Goal: Information Seeking & Learning: Find specific fact

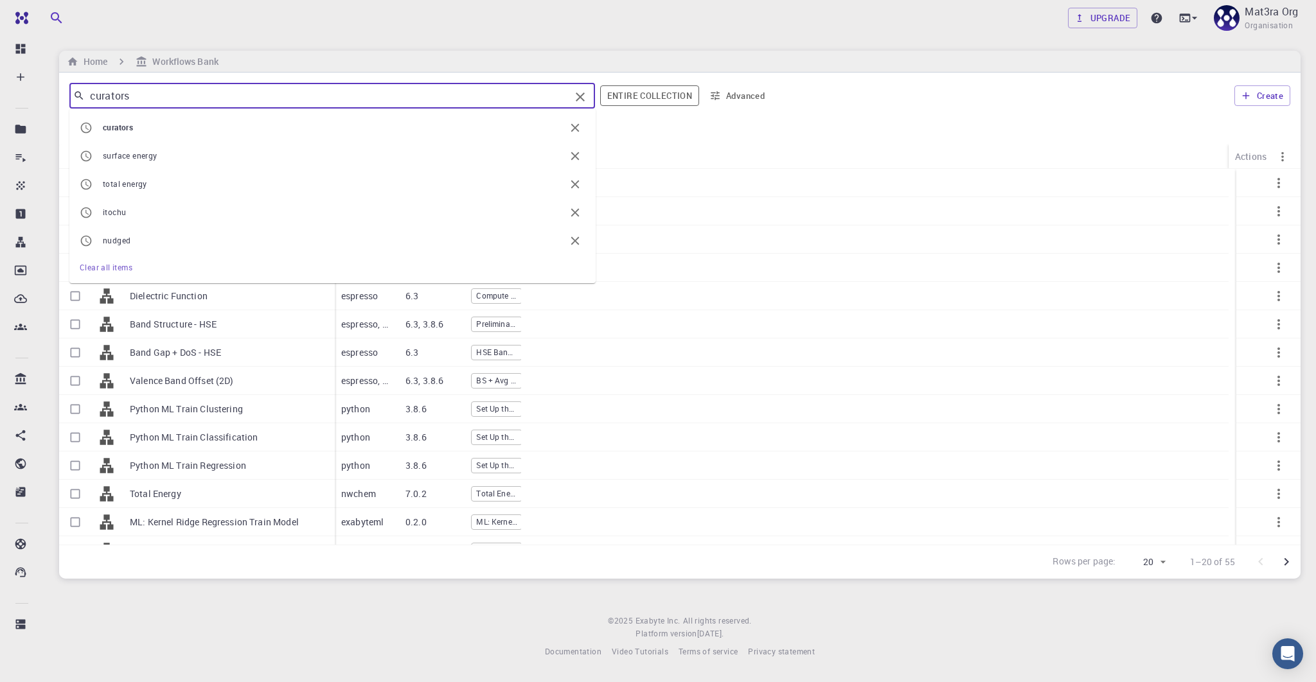
click at [161, 94] on input "curators" at bounding box center [327, 96] width 485 height 18
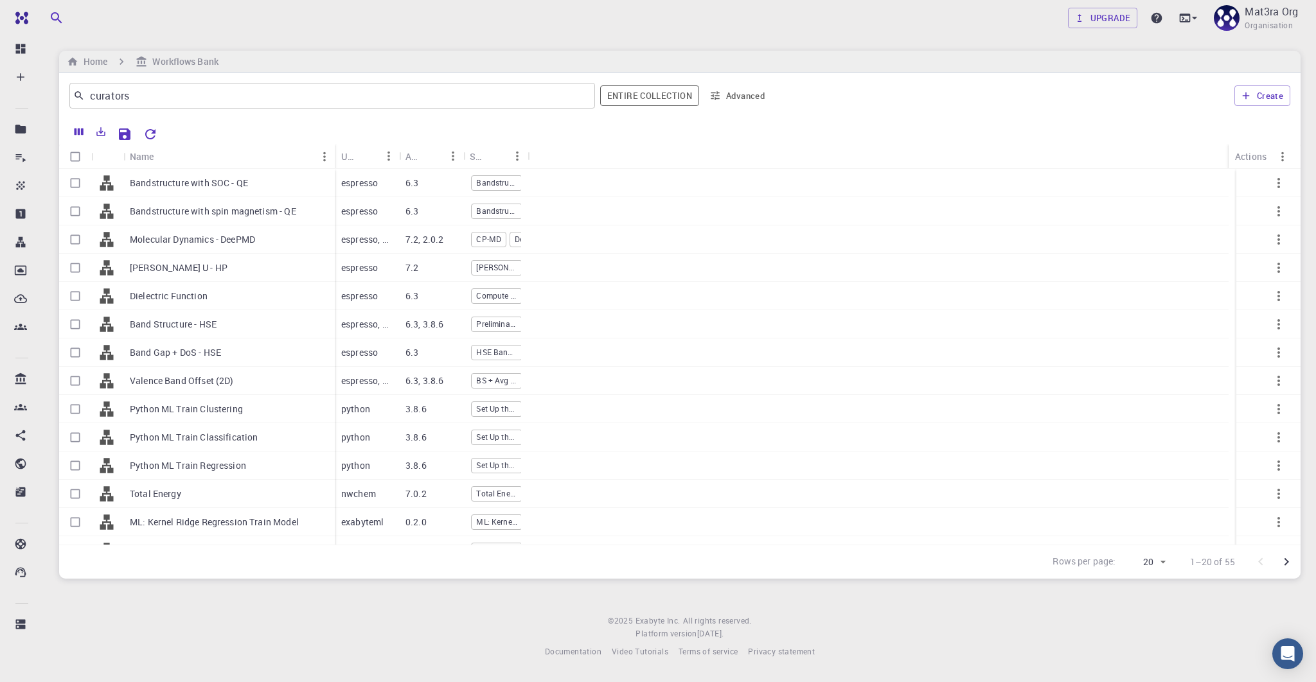
click at [262, 547] on div "Rows per page: 20 20 1–20 of 55" at bounding box center [679, 562] width 1241 height 34
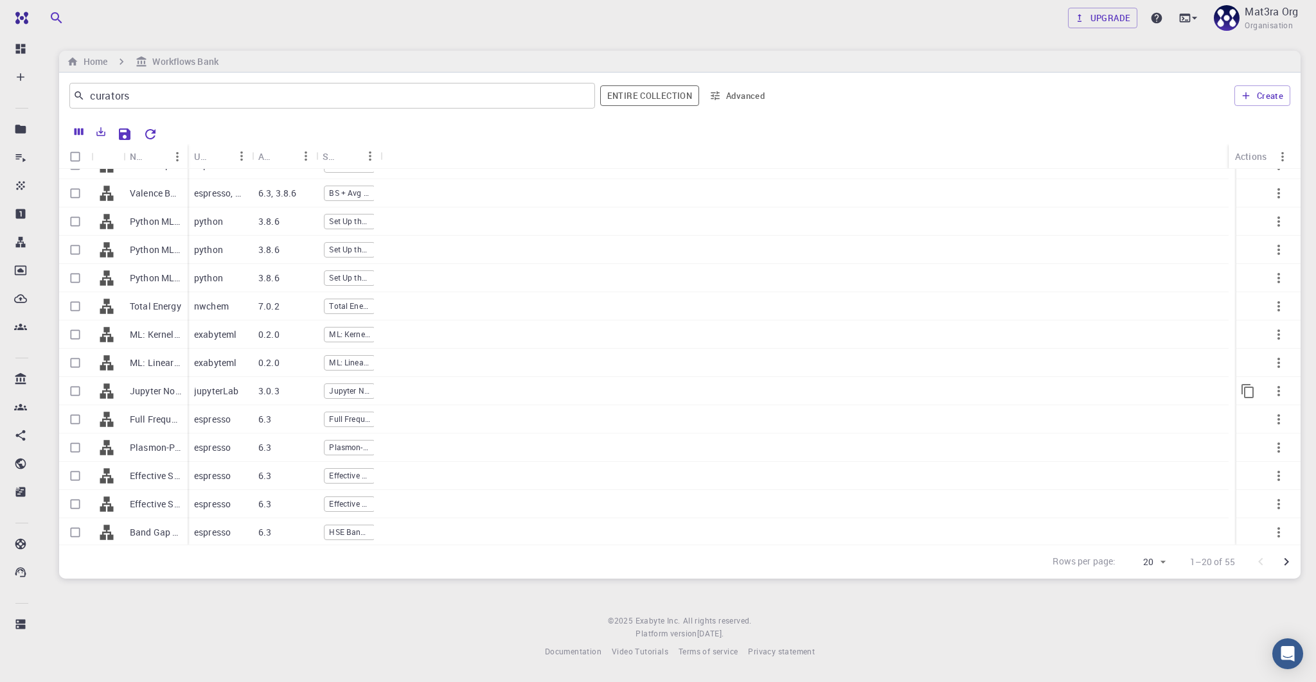
scroll to position [189, 0]
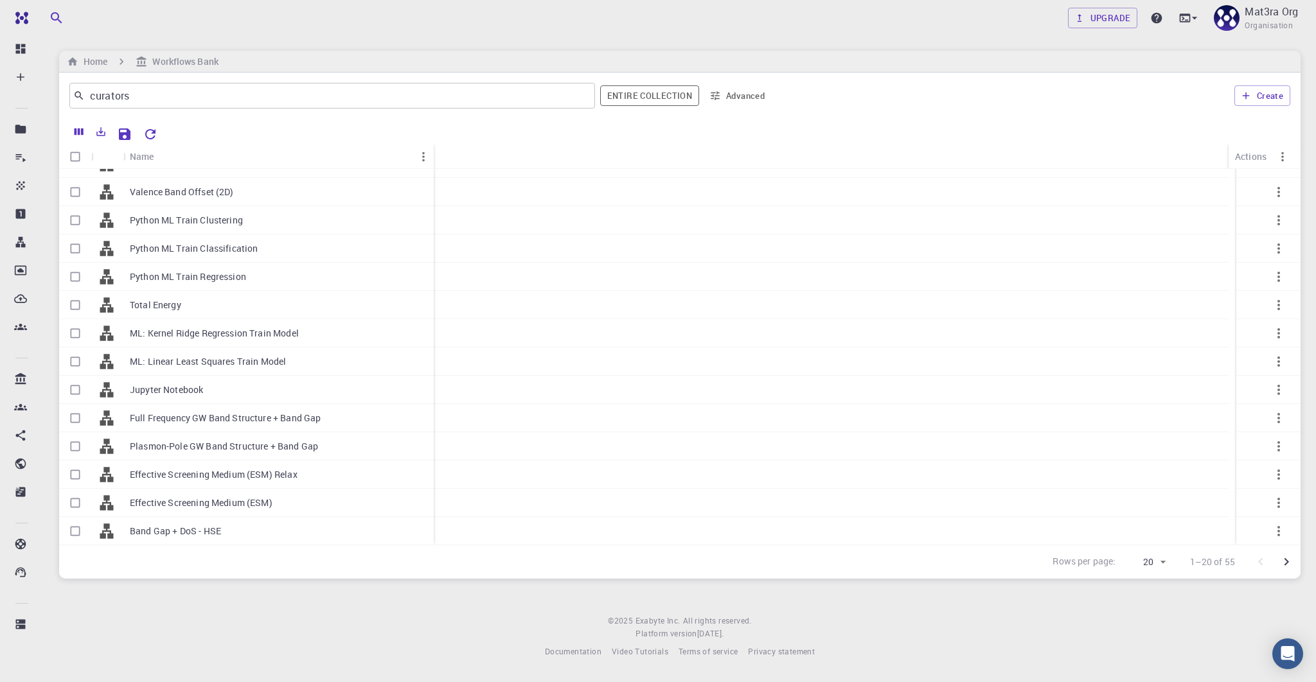
drag, startPoint x: 186, startPoint y: 152, endPoint x: 441, endPoint y: 166, distance: 255.5
click at [441, 166] on div "Name" at bounding box center [434, 156] width 13 height 25
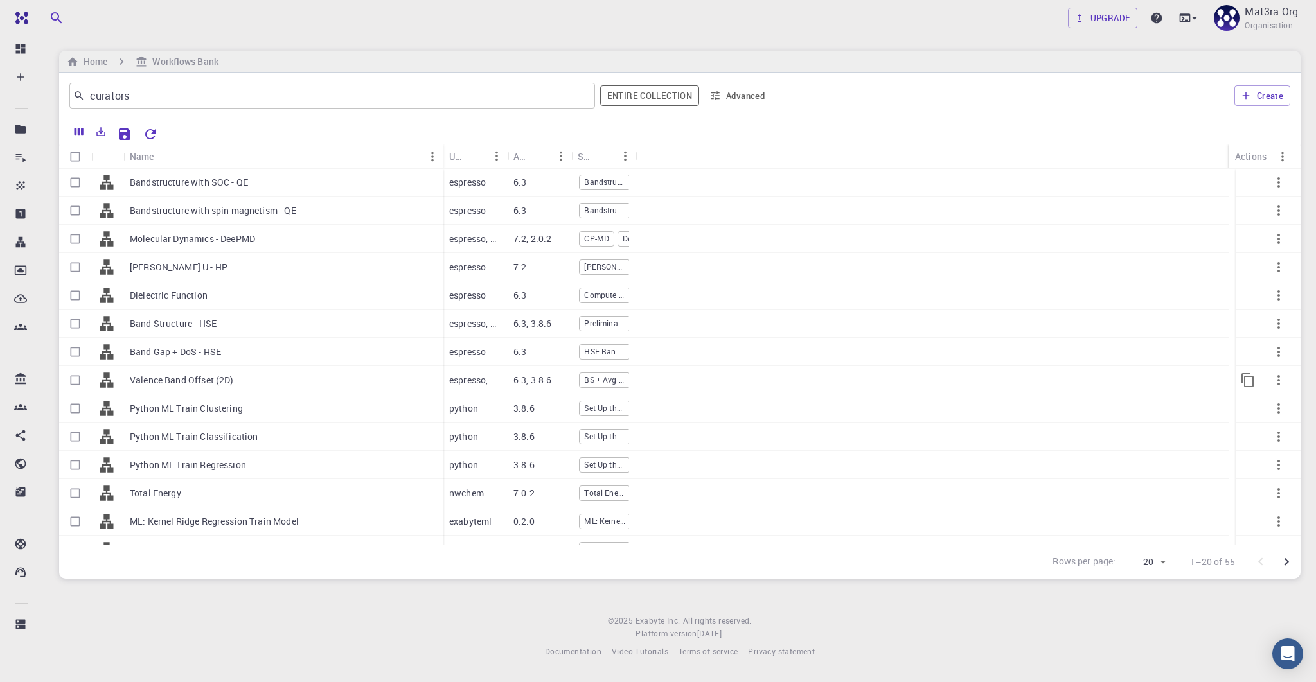
scroll to position [0, 0]
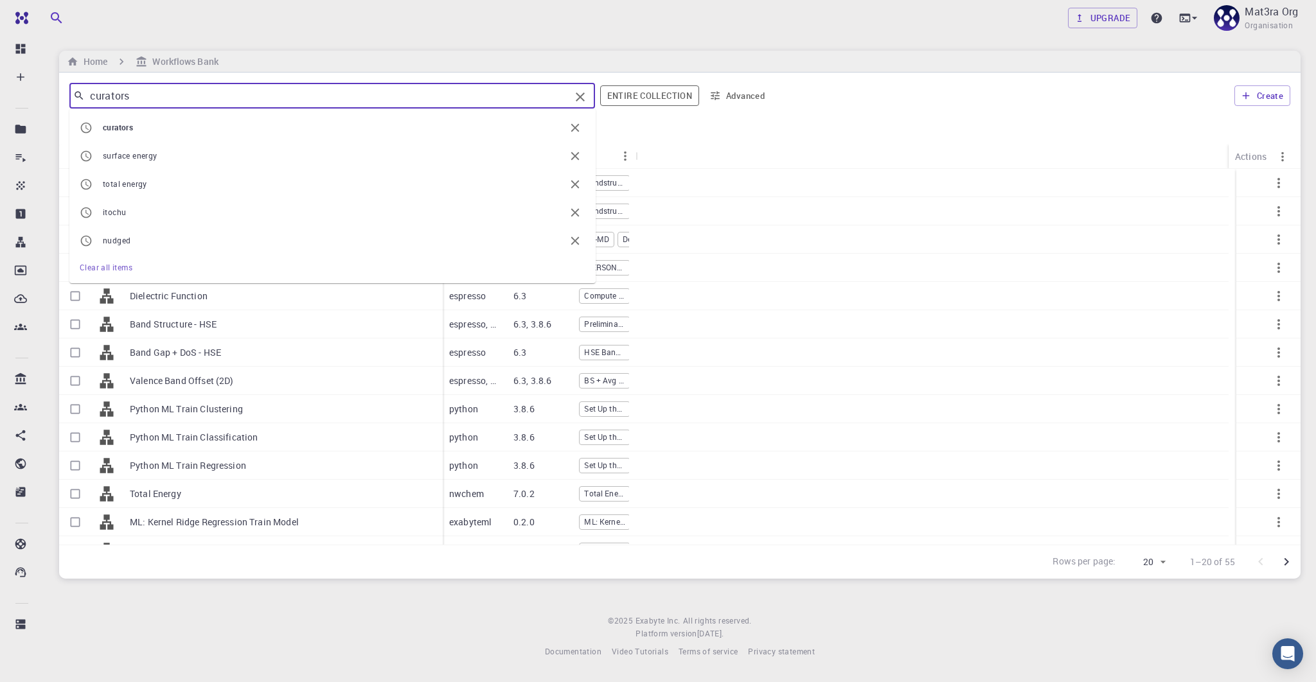
drag, startPoint x: 158, startPoint y: 103, endPoint x: 82, endPoint y: 98, distance: 76.6
click at [81, 100] on div "curators ​" at bounding box center [331, 96] width 525 height 26
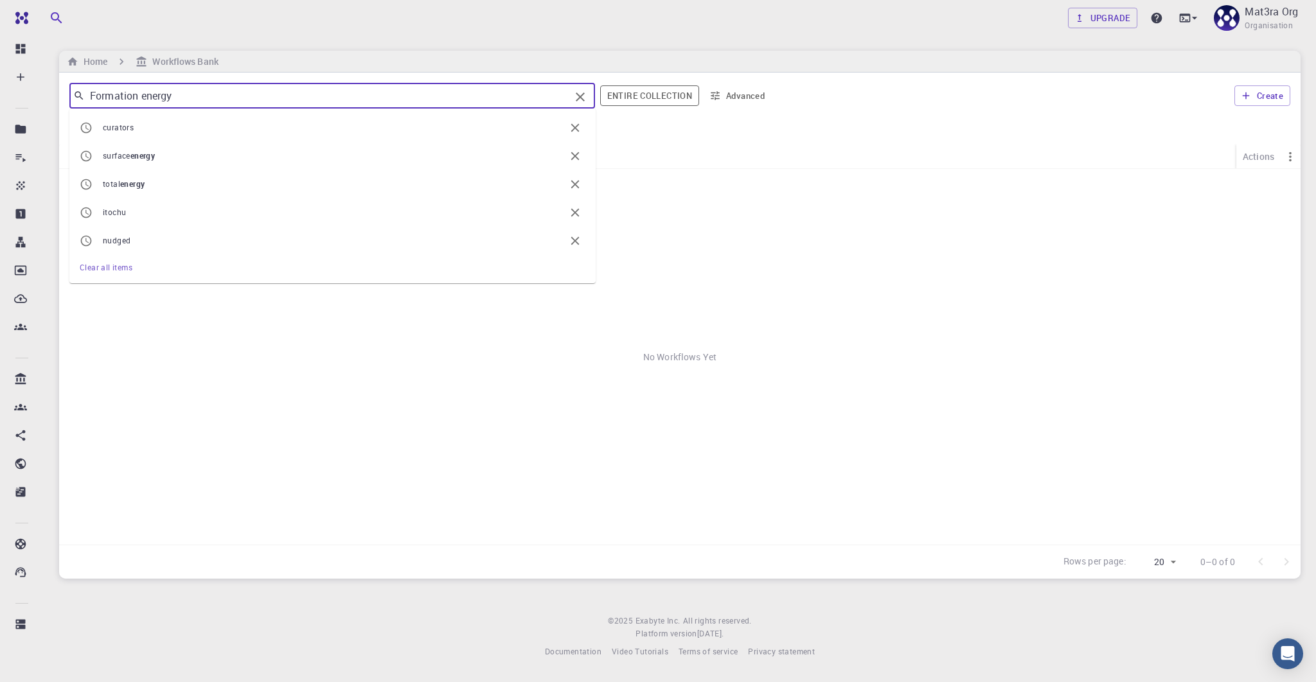
click at [152, 94] on input "Formation energy" at bounding box center [327, 96] width 485 height 18
click at [110, 96] on input "Formation" at bounding box center [327, 96] width 485 height 18
type input "energy"
